Goal: Transaction & Acquisition: Purchase product/service

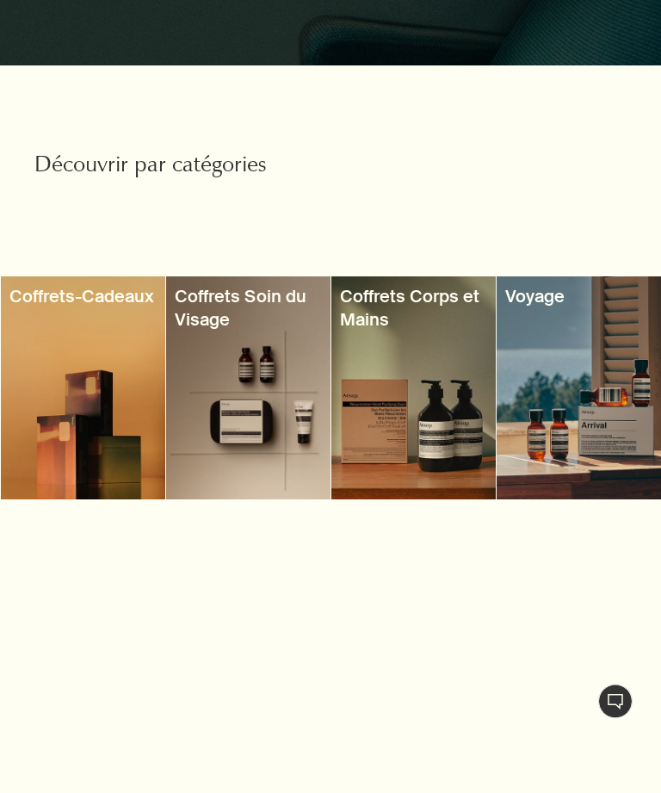
scroll to position [563, 0]
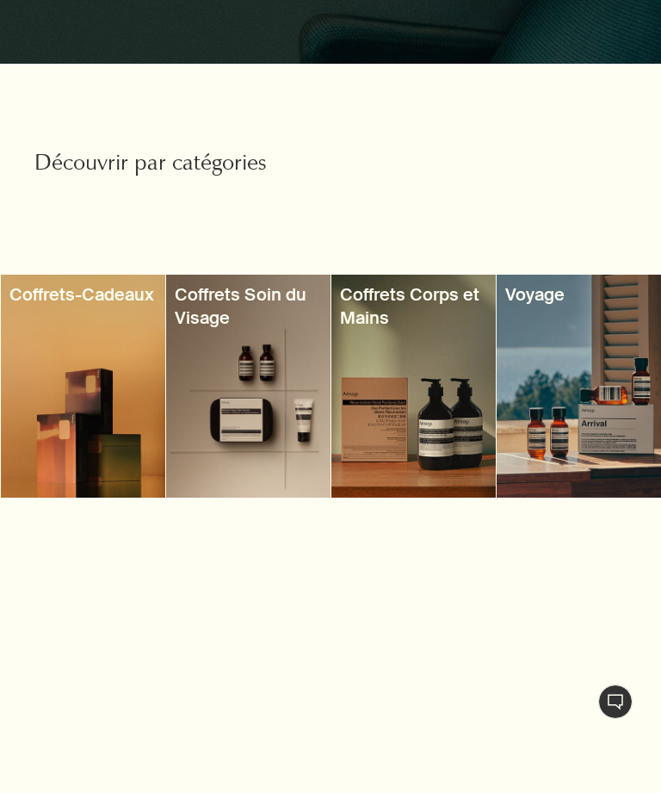
click at [562, 338] on div at bounding box center [579, 386] width 165 height 223
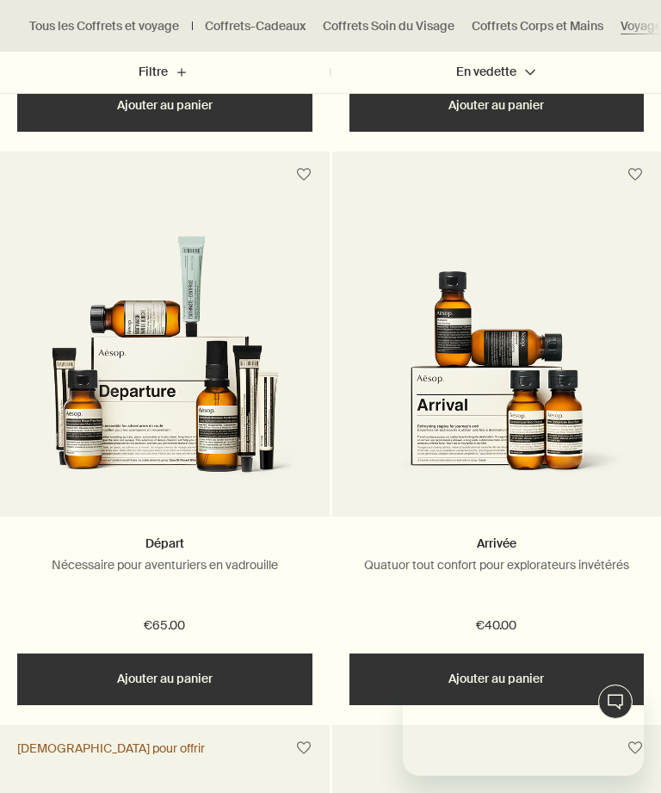
click at [422, 324] on img at bounding box center [497, 371] width 313 height 273
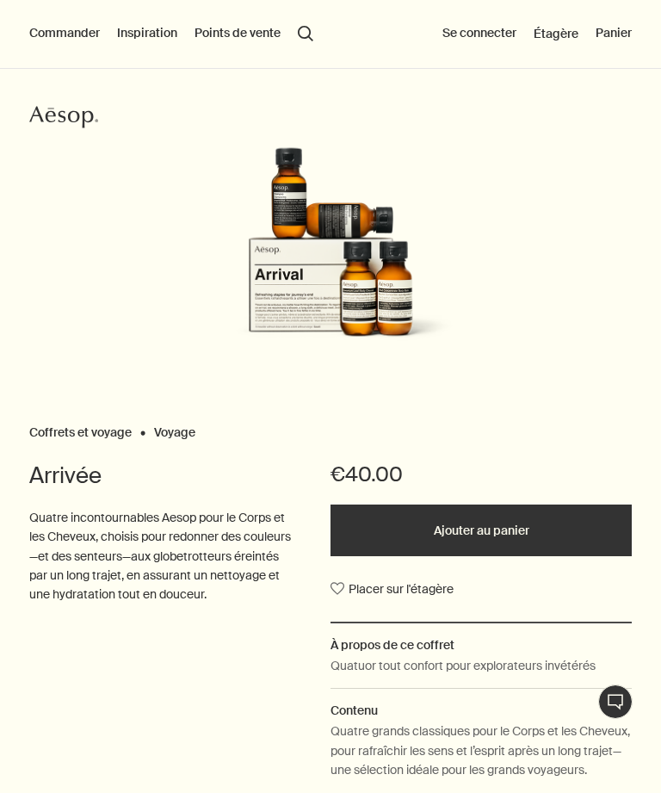
scroll to position [148, 0]
click at [318, 239] on img at bounding box center [331, 244] width 296 height 258
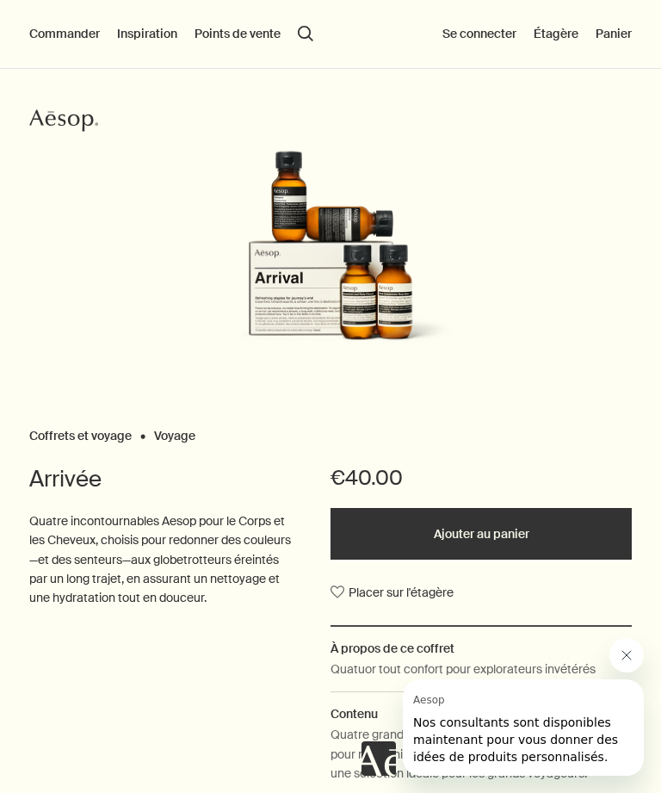
scroll to position [21, 0]
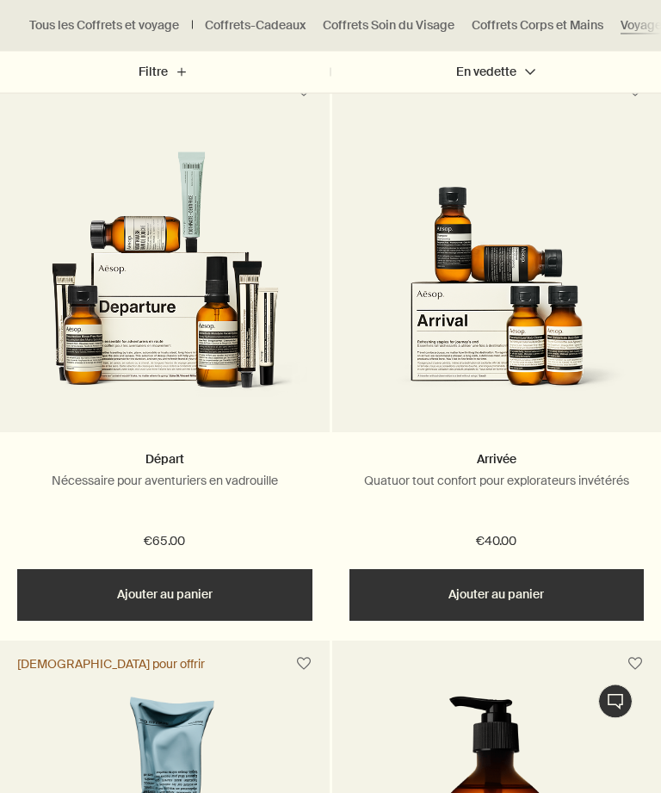
scroll to position [3070, 0]
click at [118, 329] on img at bounding box center [165, 287] width 313 height 273
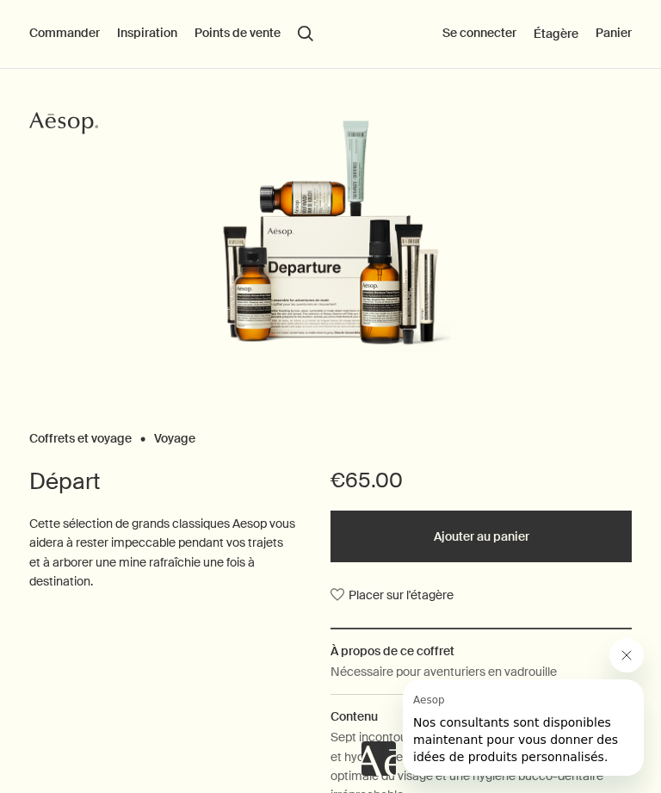
scroll to position [134, 0]
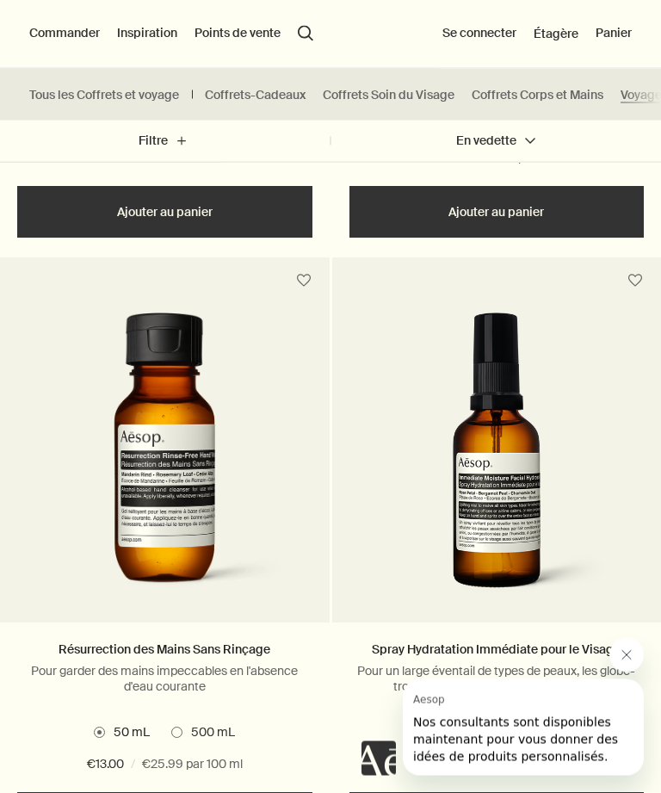
click at [227, 96] on link "Coffrets-Cadeaux" at bounding box center [255, 95] width 101 height 16
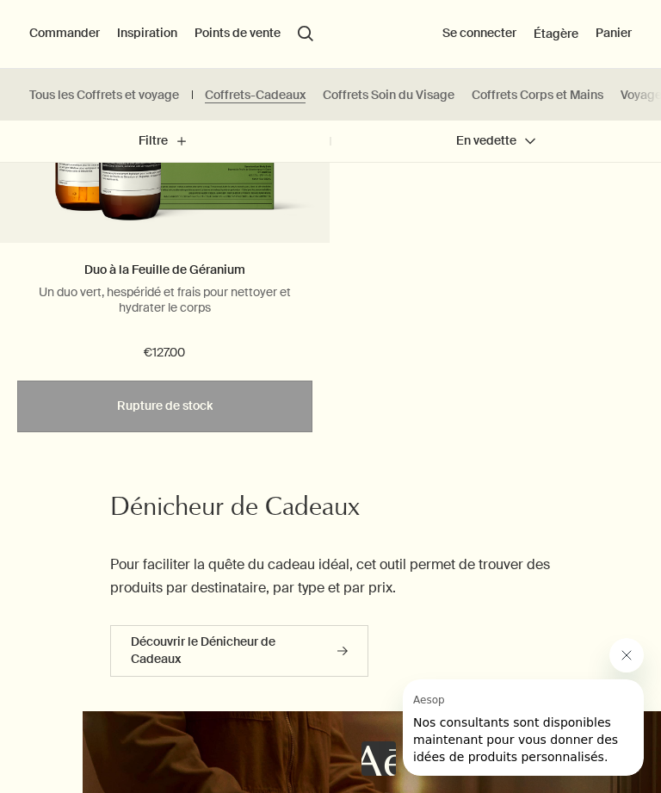
scroll to position [3127, 0]
